Goal: Navigation & Orientation: Find specific page/section

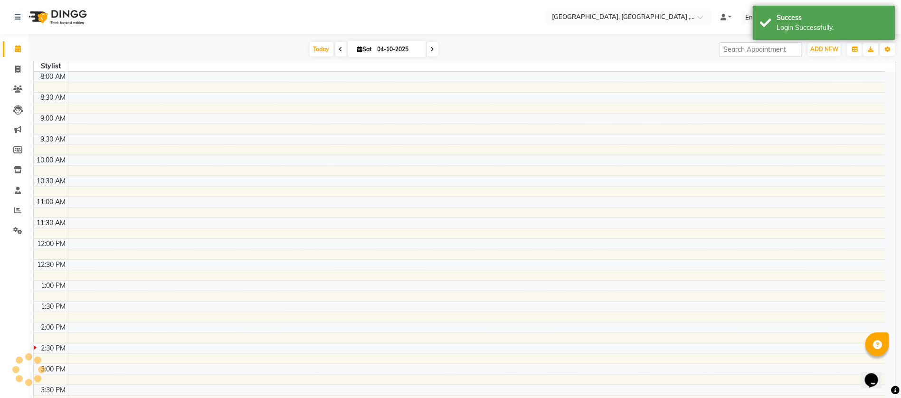
select select "en"
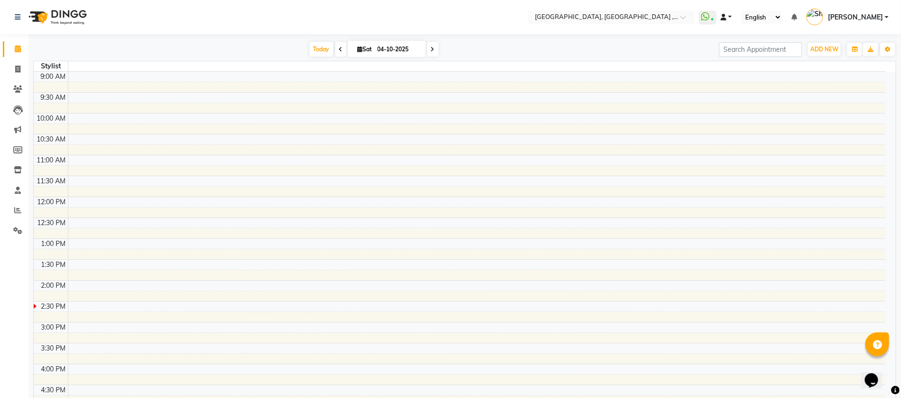
click at [727, 15] on span at bounding box center [724, 17] width 6 height 7
click at [769, 30] on span "Default Panel" at bounding box center [763, 34] width 39 height 8
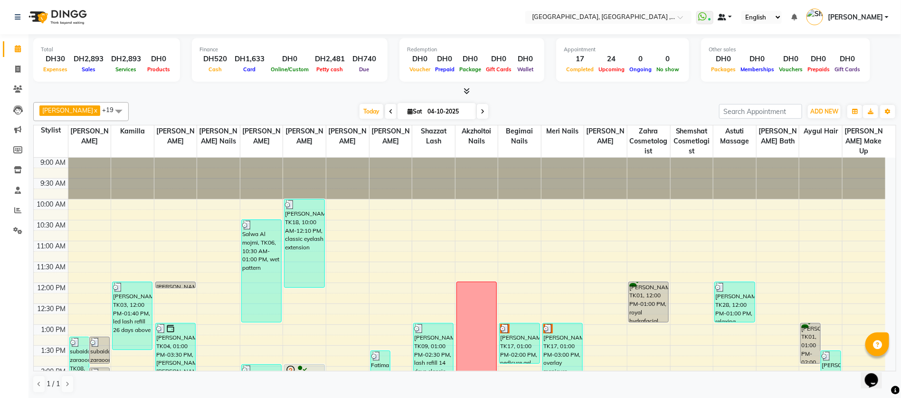
click at [732, 21] on link at bounding box center [725, 17] width 14 height 10
